Goal: Task Accomplishment & Management: Manage account settings

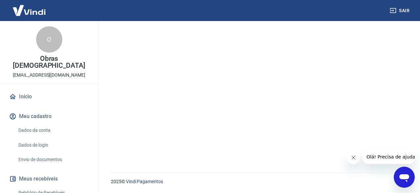
click at [38, 125] on link "Dados da conta" at bounding box center [53, 129] width 75 height 13
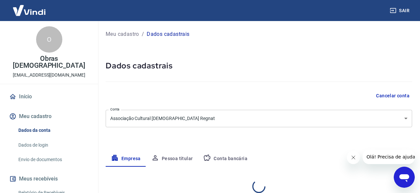
select select "SP"
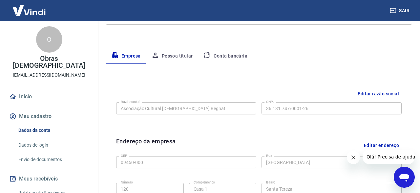
click at [225, 55] on button "Conta bancária" at bounding box center [225, 56] width 55 height 16
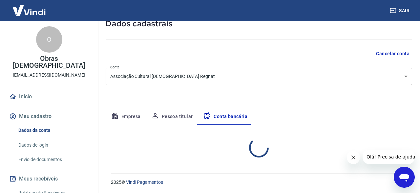
select select "1"
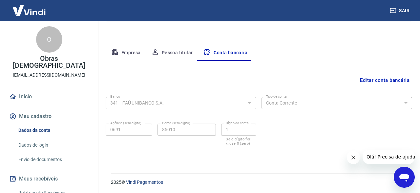
click at [33, 89] on link "Início" at bounding box center [49, 96] width 82 height 14
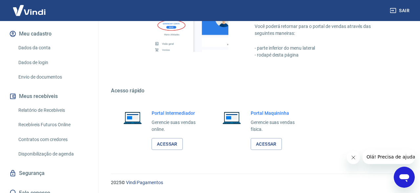
scroll to position [472, 0]
click at [21, 166] on link "Segurança" at bounding box center [49, 173] width 82 height 14
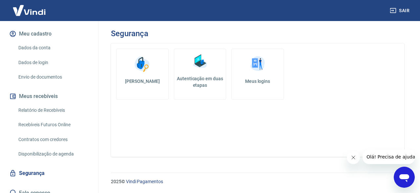
click at [195, 67] on img at bounding box center [200, 62] width 20 height 20
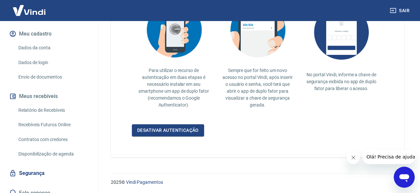
scroll to position [6, 0]
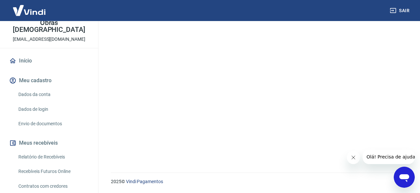
scroll to position [68, 0]
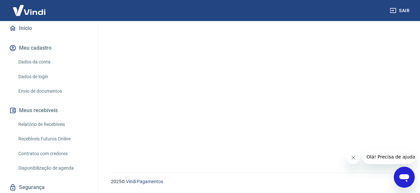
click at [21, 55] on link "Dados da conta" at bounding box center [53, 61] width 75 height 13
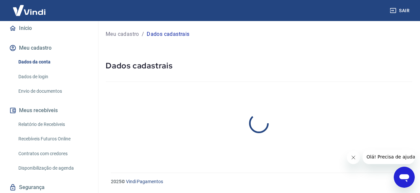
select select "SP"
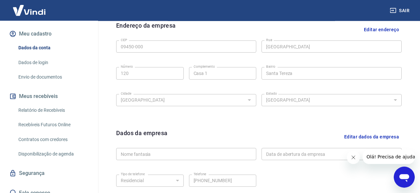
scroll to position [273, 0]
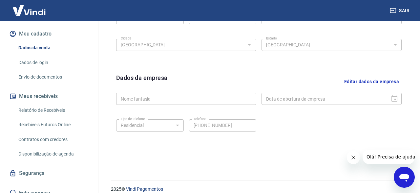
click at [27, 118] on link "Recebíveis Futuros Online" at bounding box center [53, 124] width 75 height 13
